Goal: Understand process/instructions

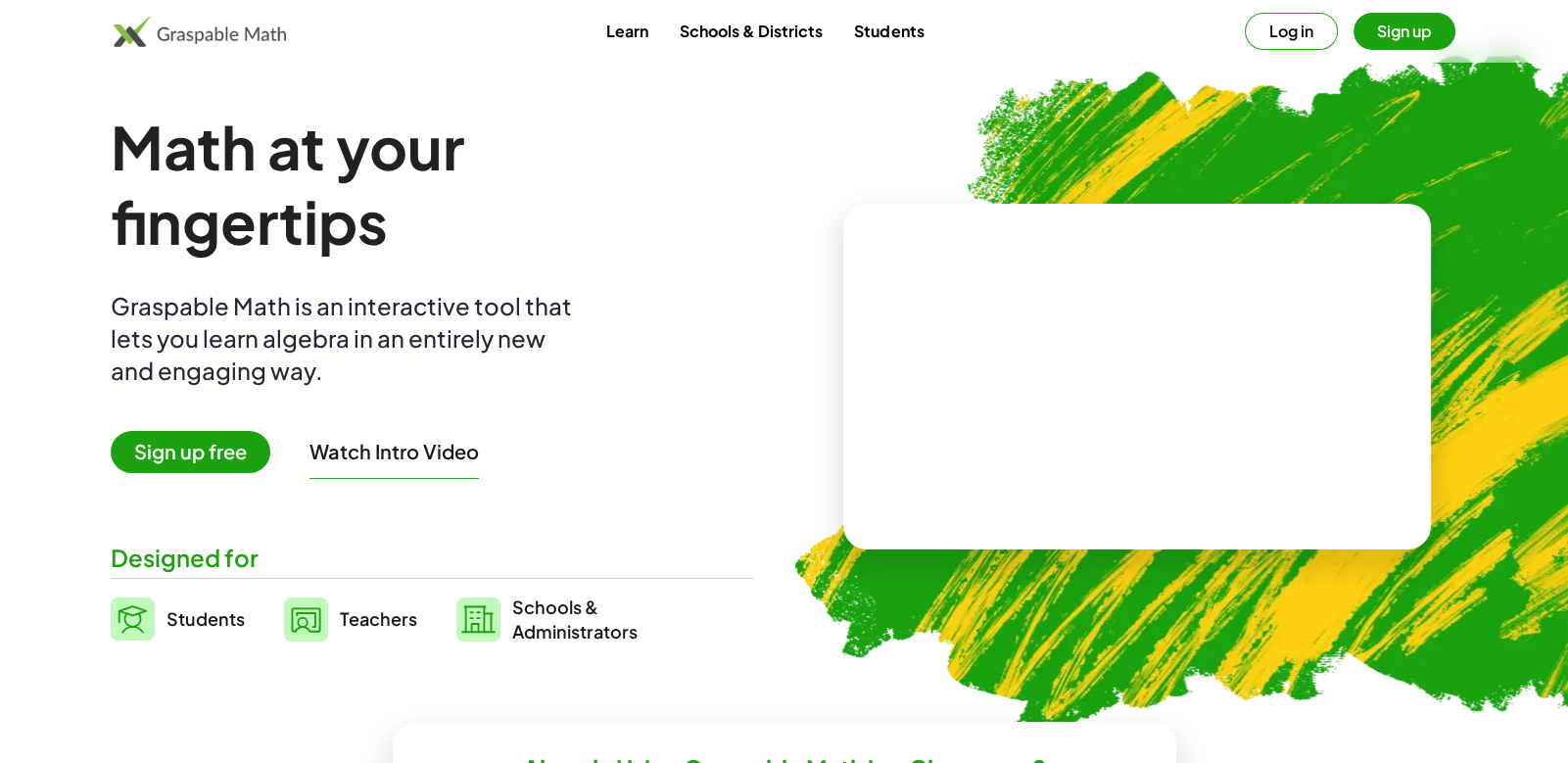
click at [244, 451] on span "Sign up free" at bounding box center [190, 452] width 159 height 42
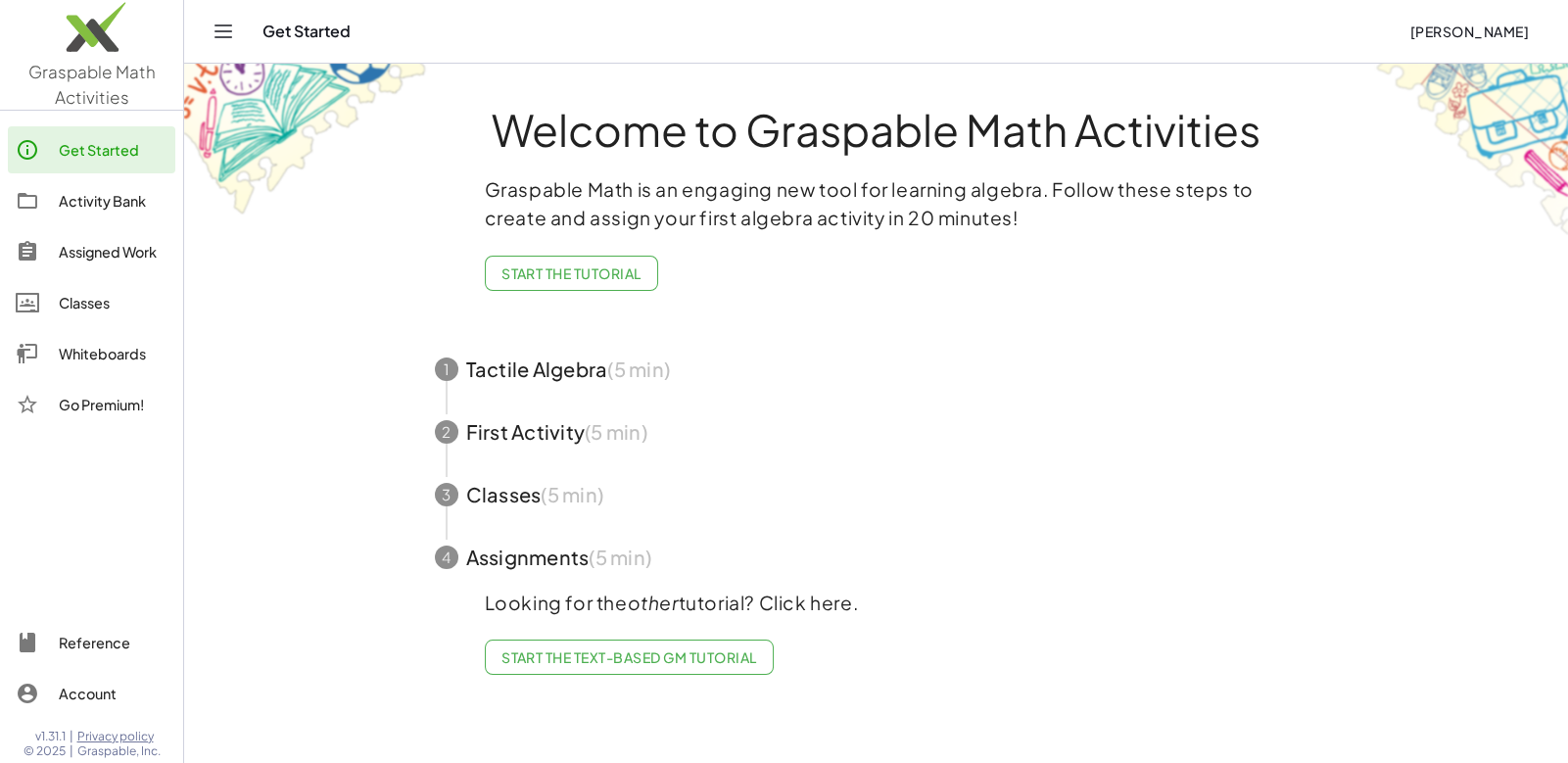
click at [83, 138] on div "Get Started" at bounding box center [112, 150] width 109 height 24
click at [153, 250] on div "Assigned Work" at bounding box center [112, 252] width 109 height 24
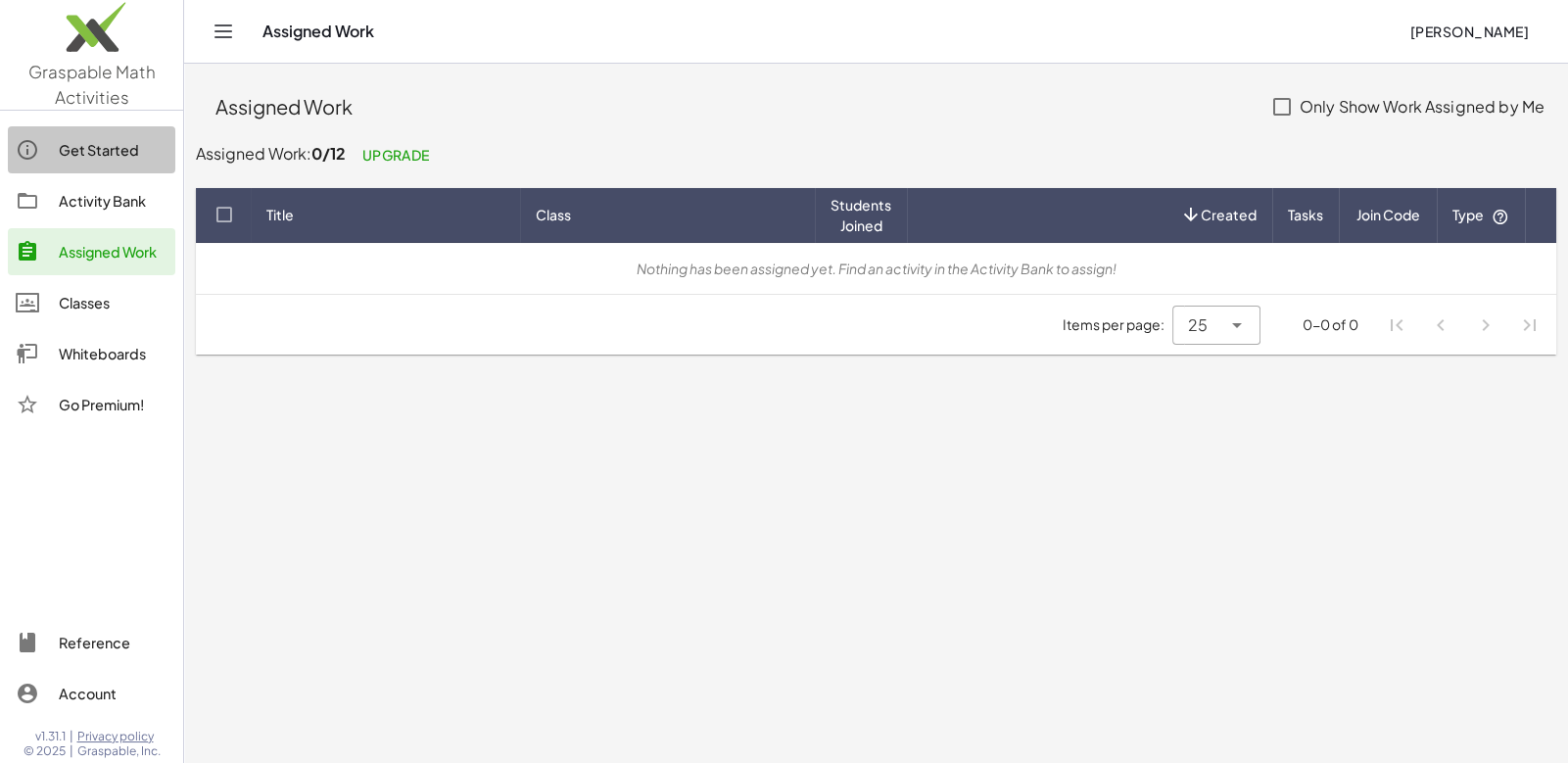
click at [130, 152] on div "Get Started" at bounding box center [112, 150] width 109 height 24
